Goal: Find specific page/section: Find specific page/section

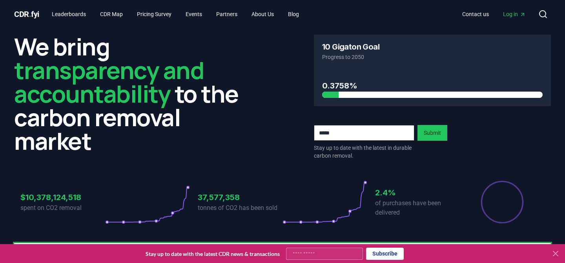
click at [544, 13] on icon at bounding box center [543, 13] width 9 height 9
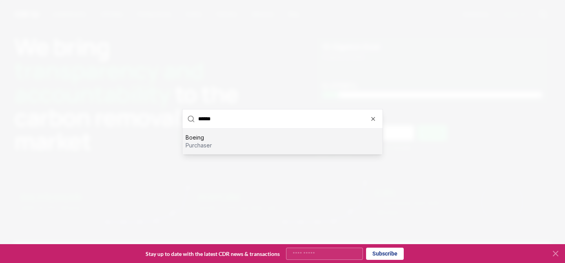
type input "******"
click at [284, 144] on div "Boeing purchaser" at bounding box center [283, 140] width 200 height 25
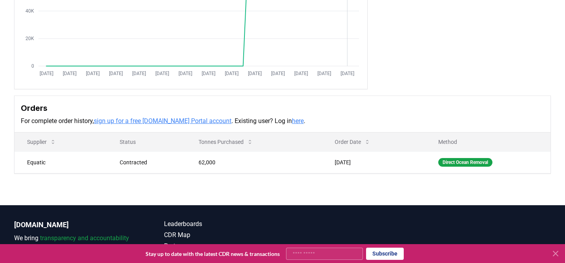
scroll to position [138, 0]
